Goal: Task Accomplishment & Management: Manage account settings

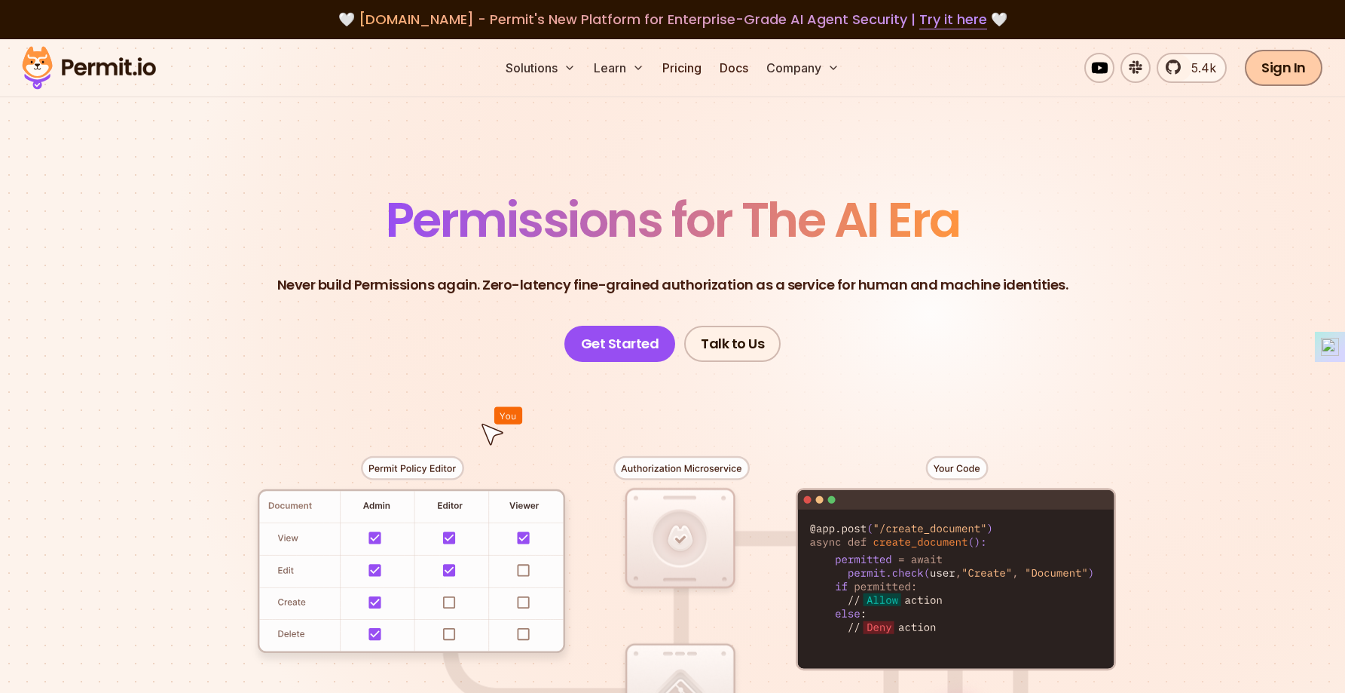
click at [1309, 69] on link "Sign In" at bounding box center [1284, 68] width 78 height 36
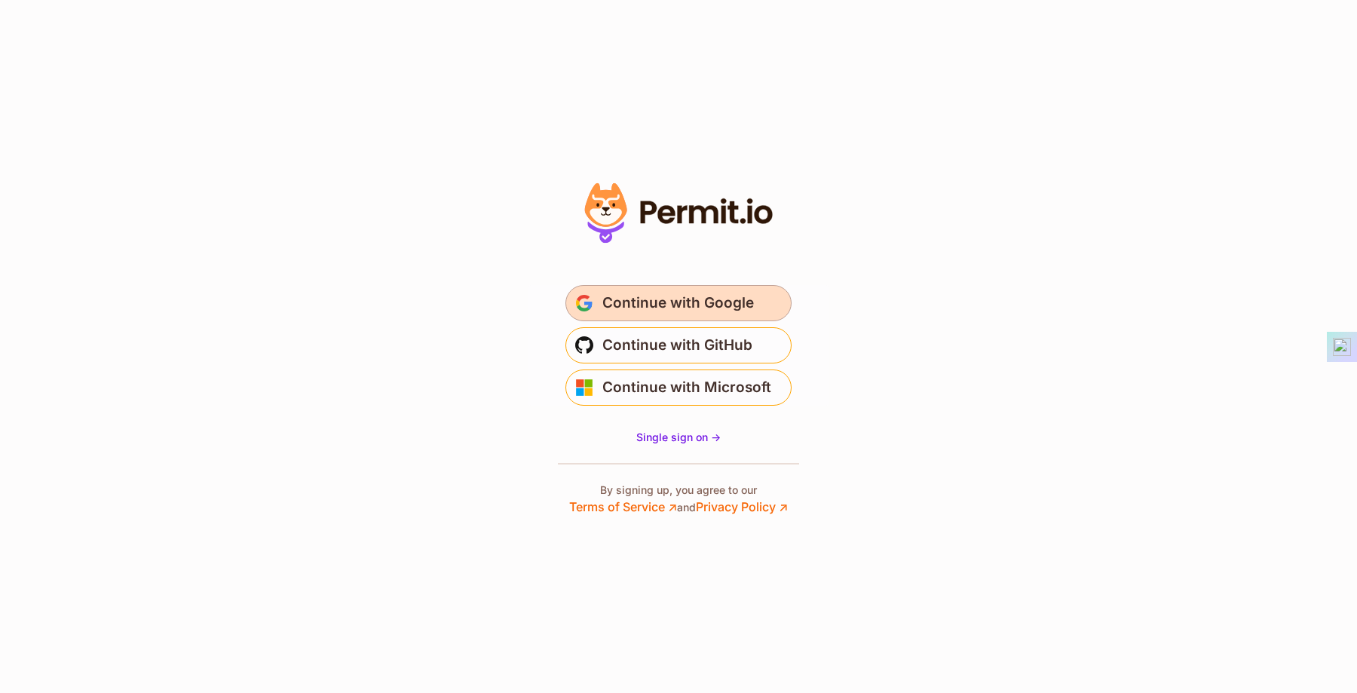
click at [767, 301] on button "Continue with Google" at bounding box center [678, 303] width 226 height 36
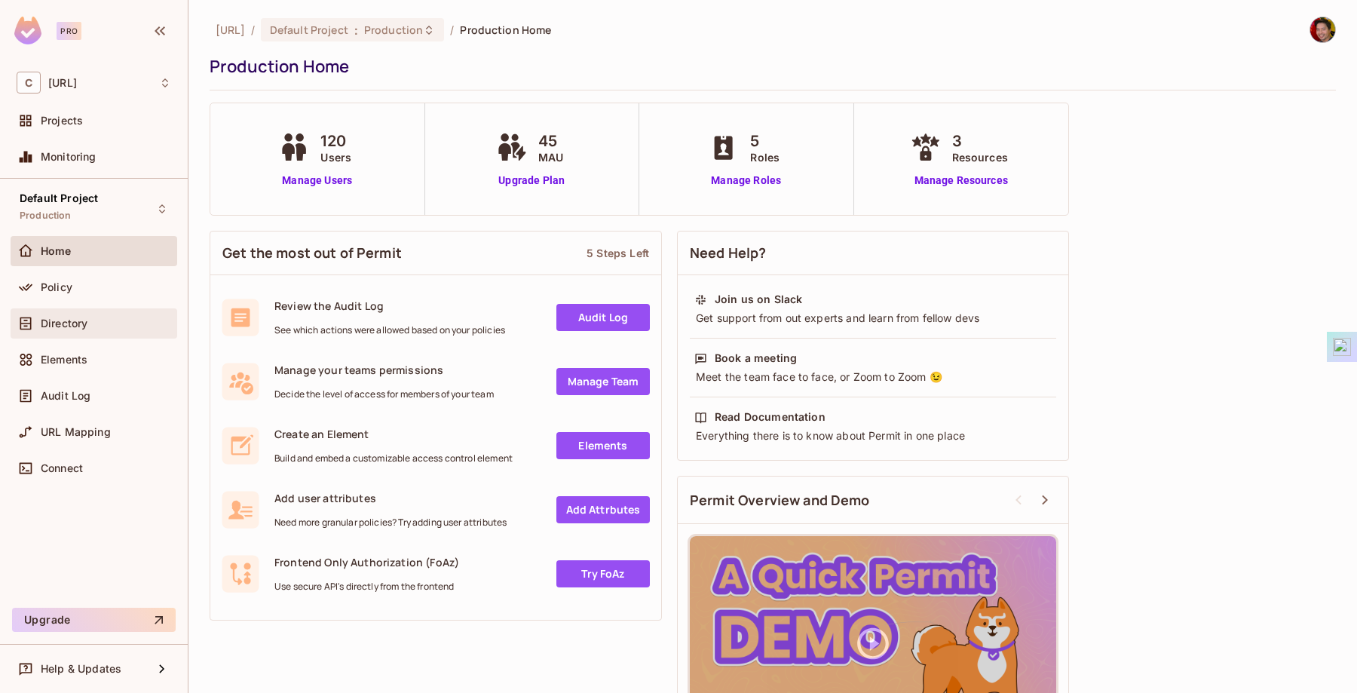
click at [93, 324] on div "Directory" at bounding box center [106, 323] width 130 height 12
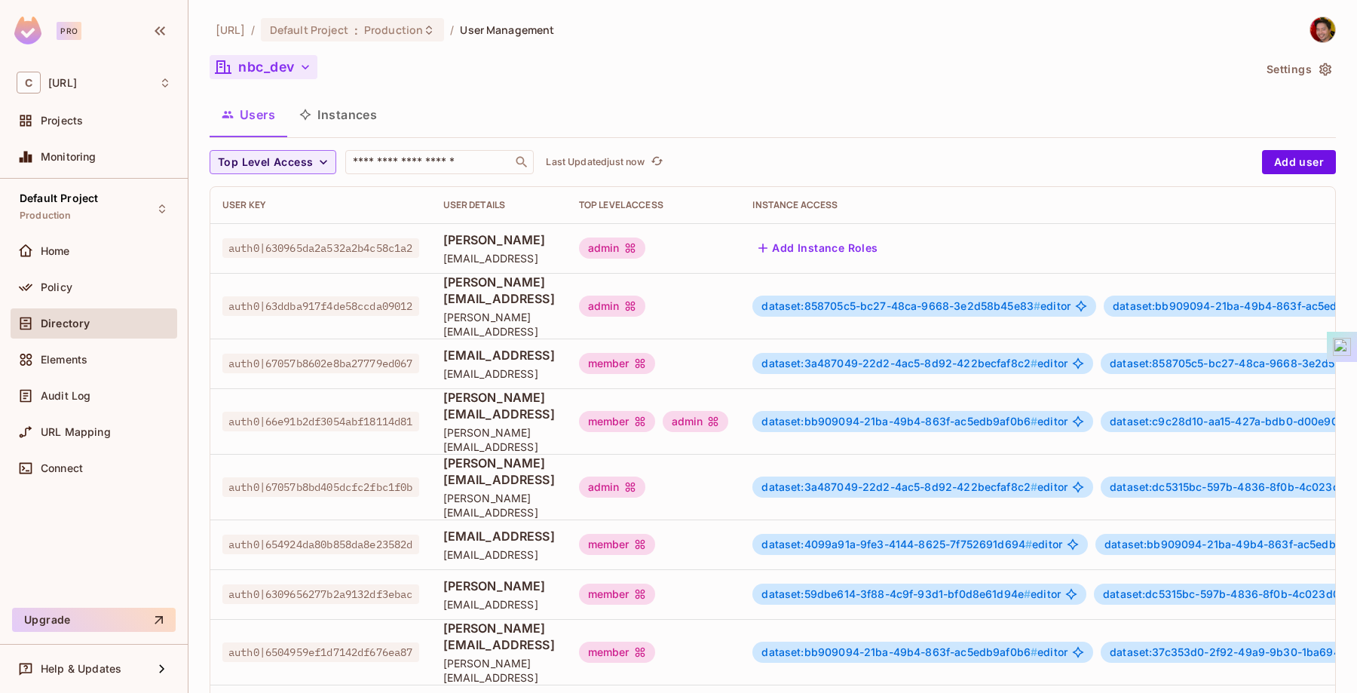
click at [286, 67] on button "nbc_dev" at bounding box center [264, 67] width 108 height 24
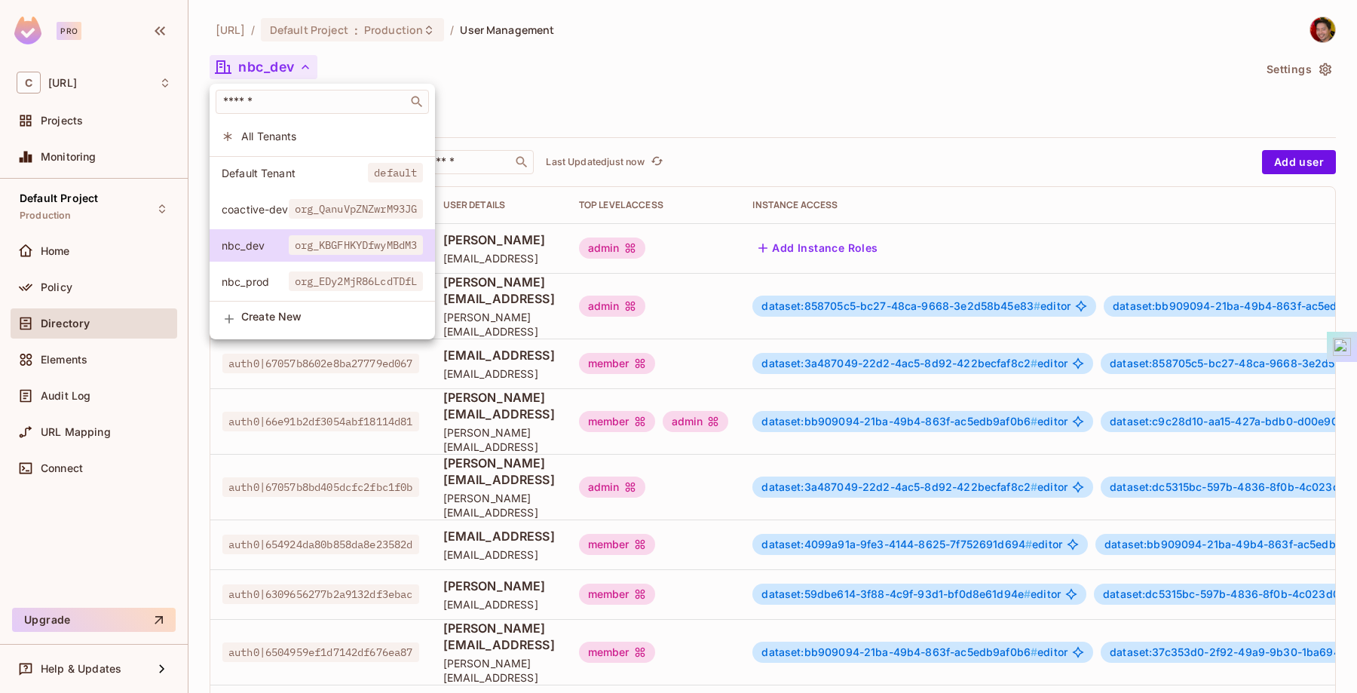
click at [253, 204] on span "coactive-dev" at bounding box center [255, 209] width 67 height 14
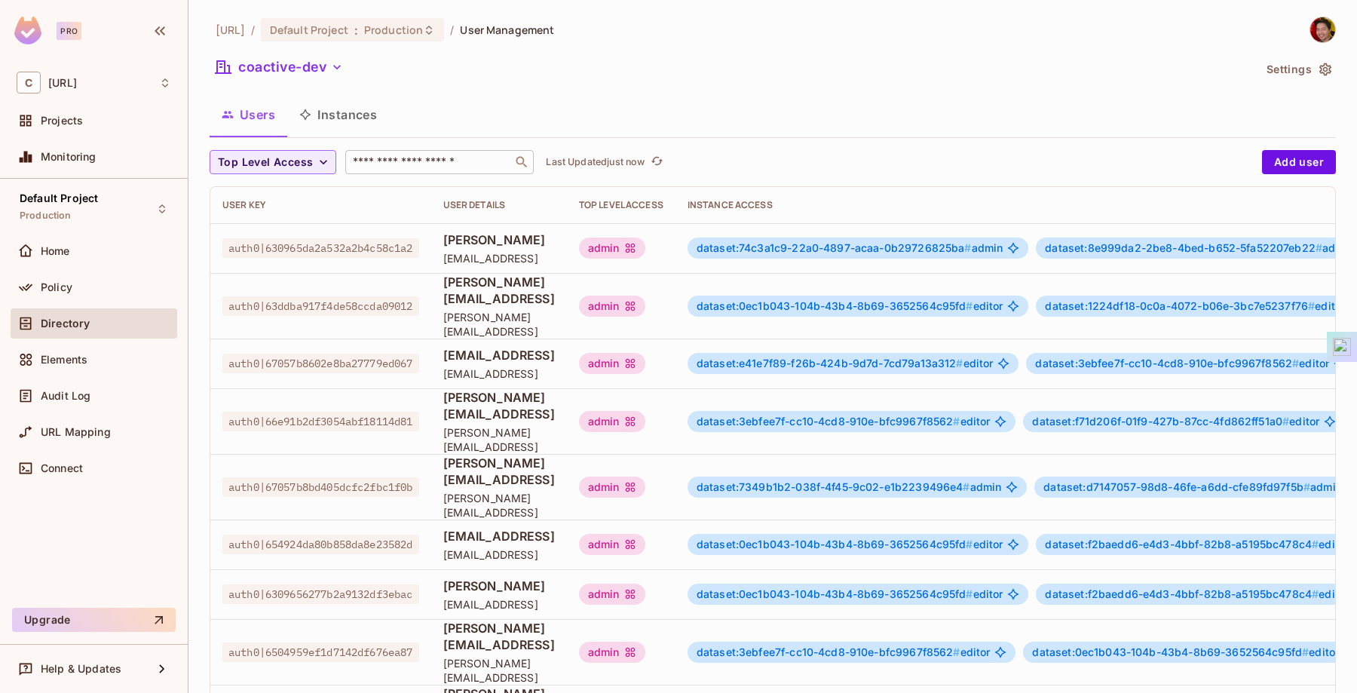
click at [405, 163] on input "text" at bounding box center [429, 162] width 158 height 15
type input "******"
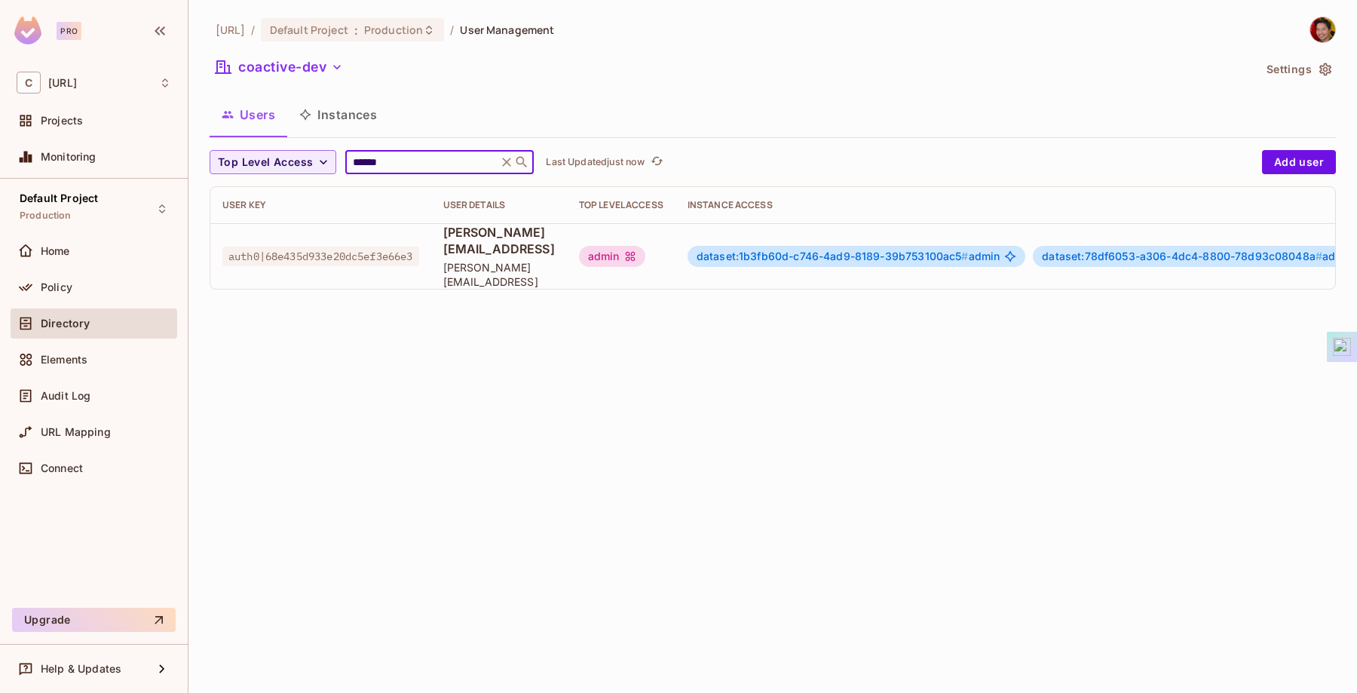
drag, startPoint x: 411, startPoint y: 166, endPoint x: 346, endPoint y: 155, distance: 65.8
click at [346, 155] on div "****** ​" at bounding box center [439, 162] width 188 height 24
click at [692, 63] on div "coactive-dev" at bounding box center [731, 69] width 1043 height 29
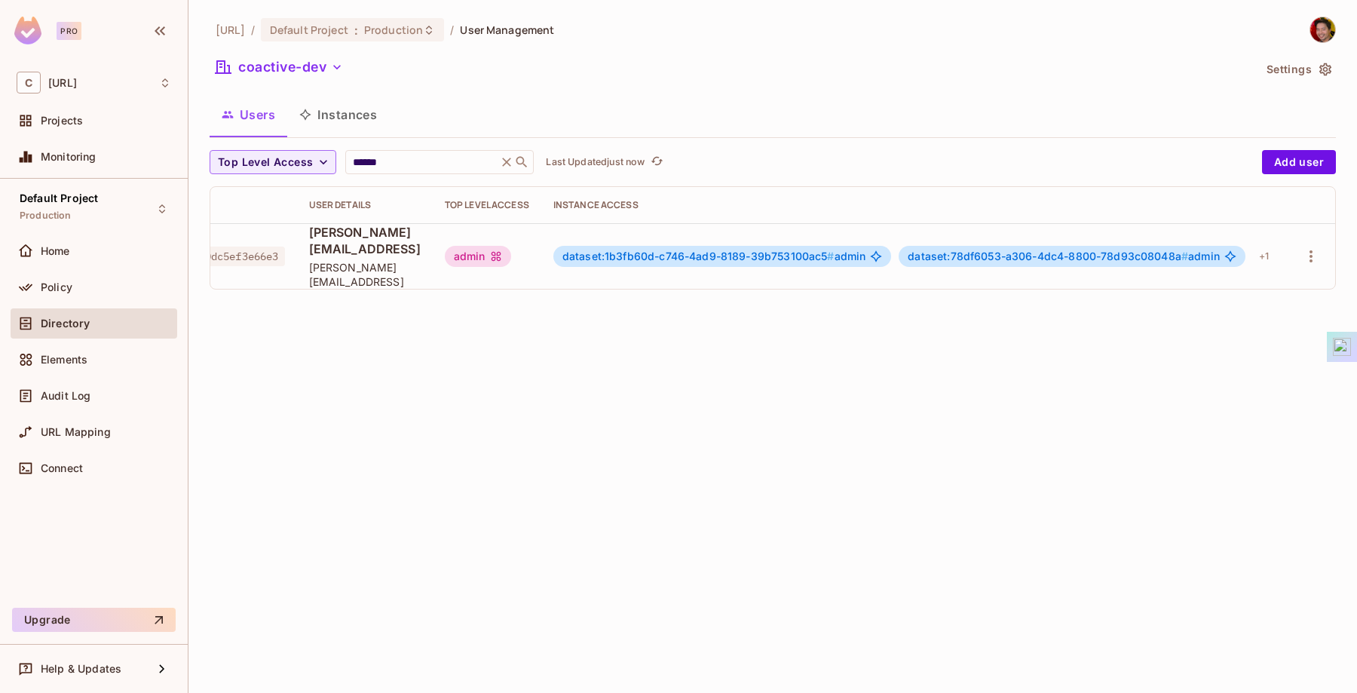
click at [1277, 244] on td "dataset:1b3fb60d-c746-4ad9-8189-39b753100ac5 # admin dataset:78df6053-a306-4dc4…" at bounding box center [913, 256] width 745 height 66
click at [1315, 247] on icon "button" at bounding box center [1311, 256] width 18 height 18
click at [1258, 281] on li "Edit" at bounding box center [1245, 282] width 133 height 33
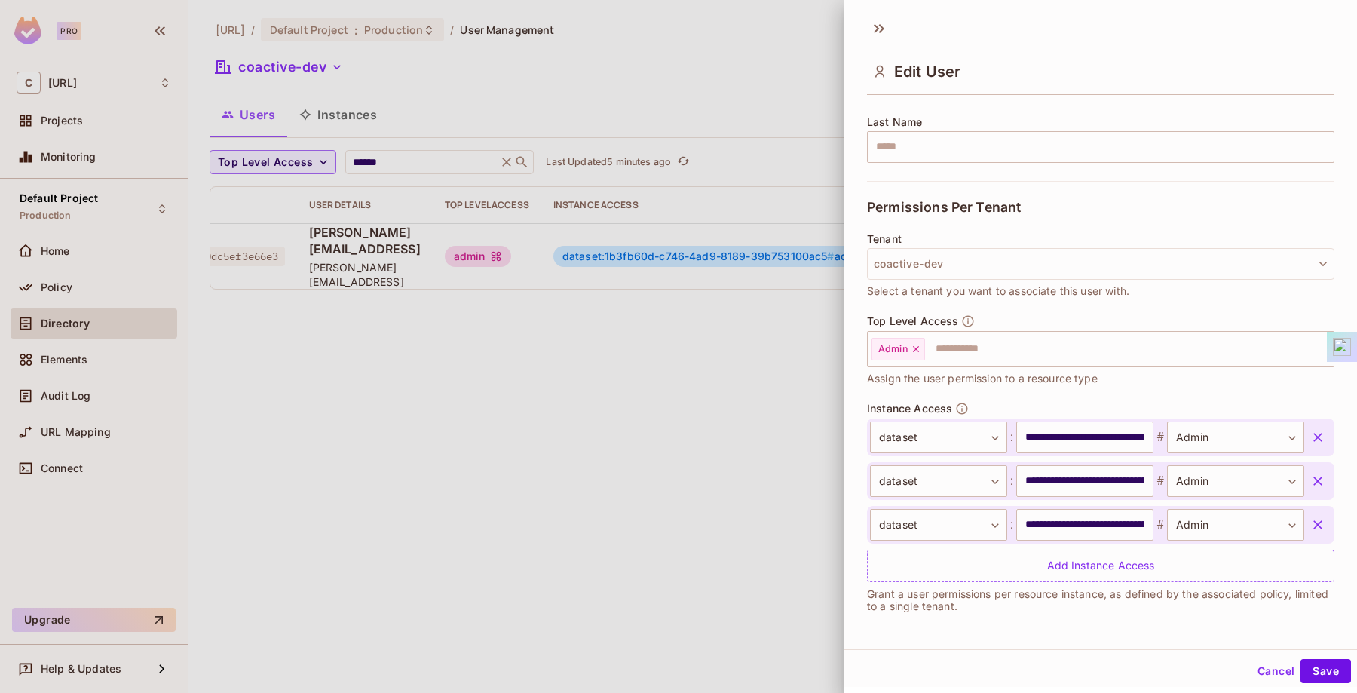
scroll to position [240, 0]
